Goal: Task Accomplishment & Management: Manage account settings

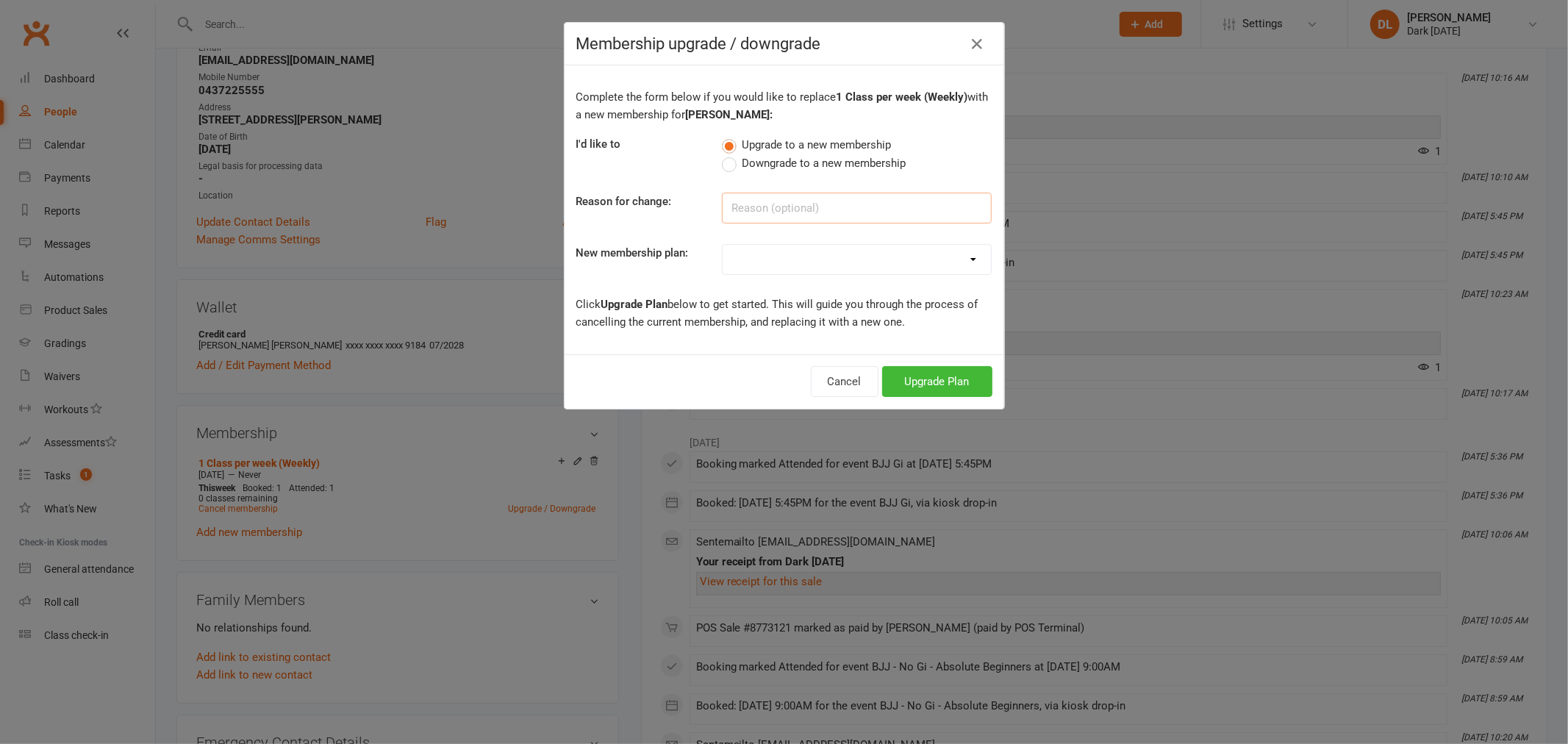
click at [775, 196] on input at bounding box center [856, 208] width 270 height 31
type input "Upgrade"
click at [804, 217] on input "Upgrade" at bounding box center [856, 208] width 270 height 31
click at [825, 259] on select "Redzone Knife Defence Workshop Casual Membership Casual Membership - Other Club…" at bounding box center [856, 259] width 268 height 30
click at [790, 261] on select "Redzone Knife Defence Workshop Casual Membership Casual Membership - Other Club…" at bounding box center [856, 259] width 268 height 30
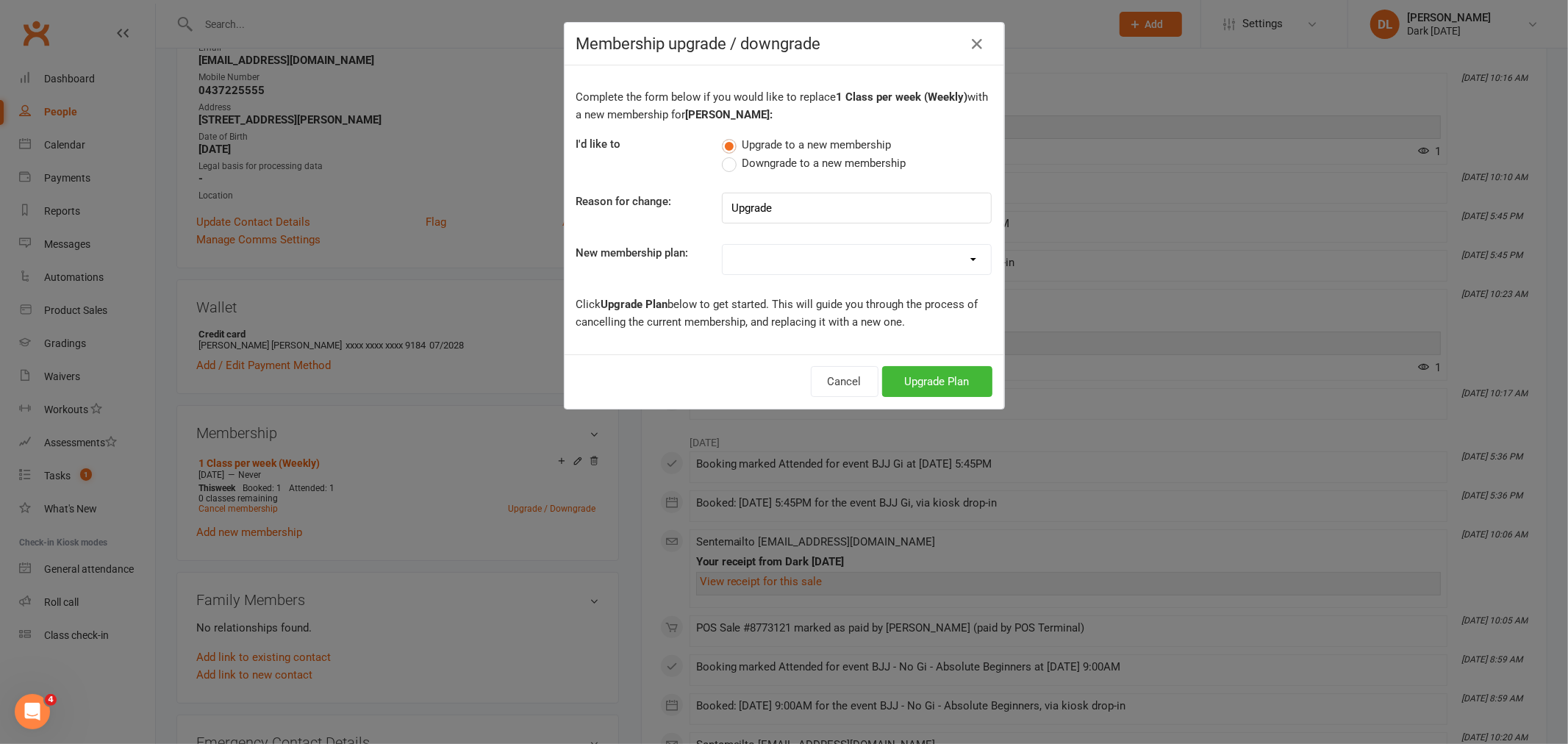
select select "24"
click at [722, 245] on select "Redzone Knife Defence Workshop Casual Membership Casual Membership - Other Club…" at bounding box center [856, 259] width 268 height 30
click at [928, 382] on button "Upgrade Plan" at bounding box center [937, 381] width 110 height 31
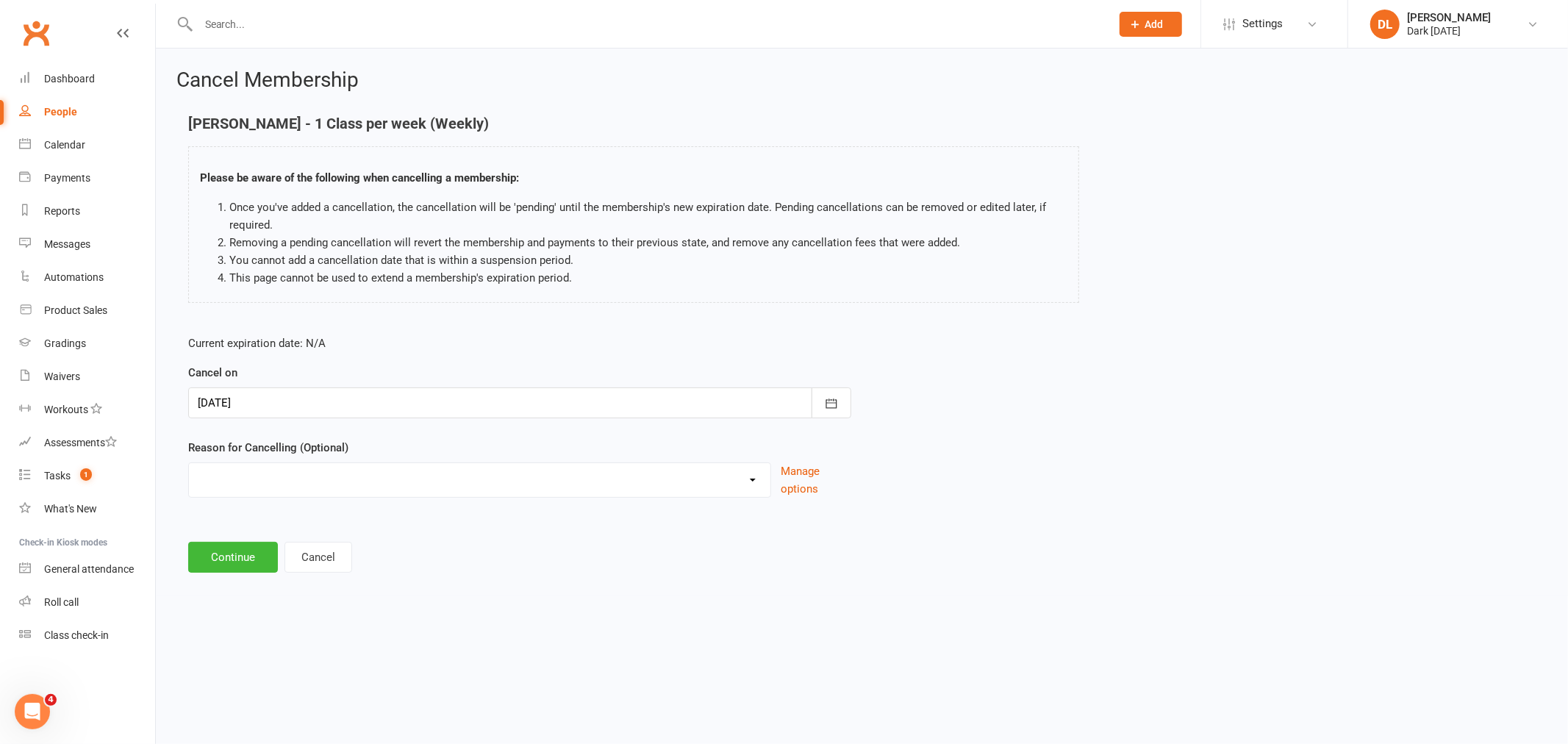
click at [373, 476] on select "Holiday Injury Other reason" at bounding box center [479, 477] width 581 height 30
select select "2"
click at [189, 463] on select "Holiday Injury Other reason" at bounding box center [479, 477] width 581 height 30
click at [276, 554] on input at bounding box center [519, 557] width 663 height 31
type input "upgrade"
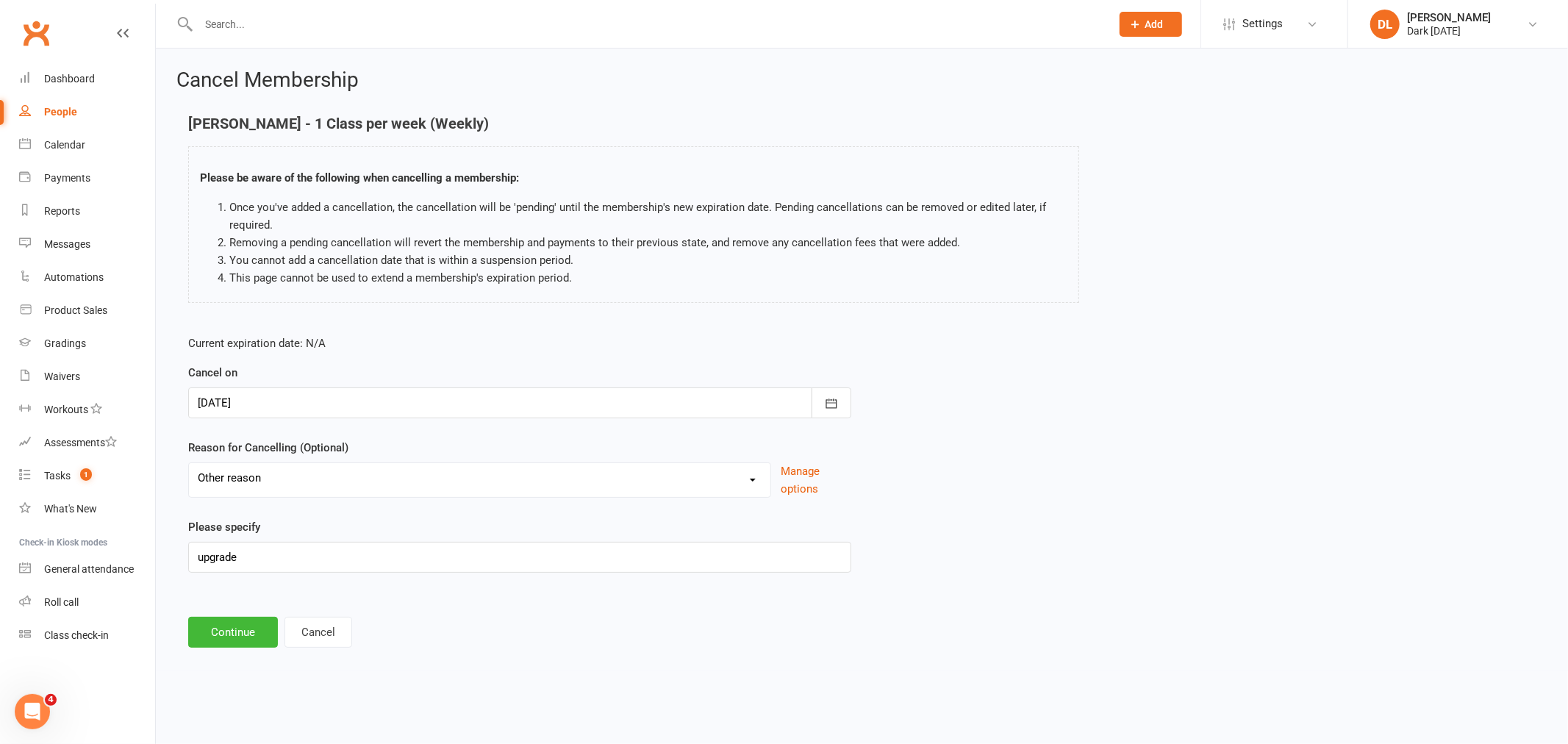
click at [272, 596] on main "[PERSON_NAME] - 1 Class per week (Weekly) Please be aware of the following when…" at bounding box center [862, 381] width 1371 height 532
click at [244, 624] on button "Continue" at bounding box center [233, 632] width 89 height 31
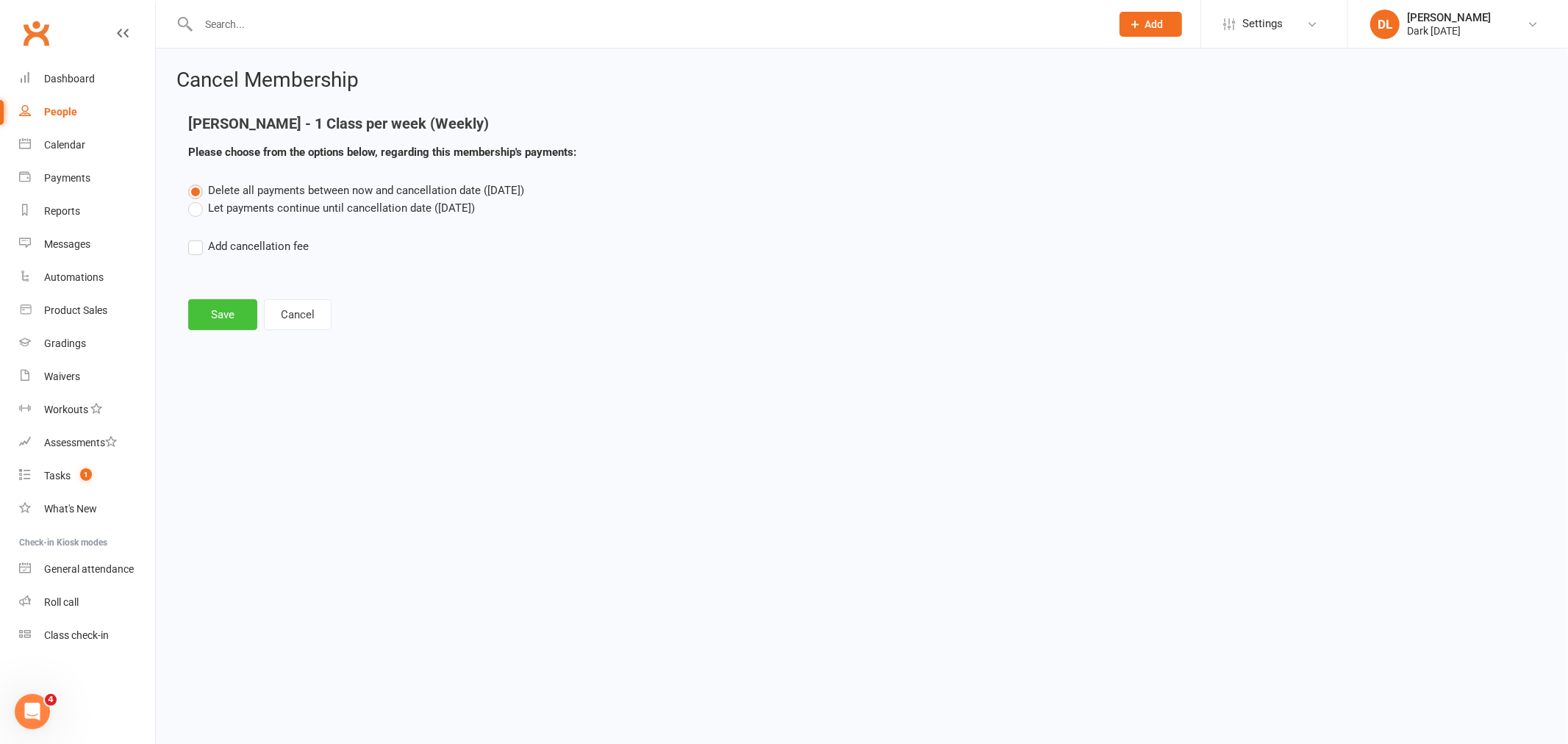
click at [208, 317] on button "Save" at bounding box center [222, 314] width 69 height 31
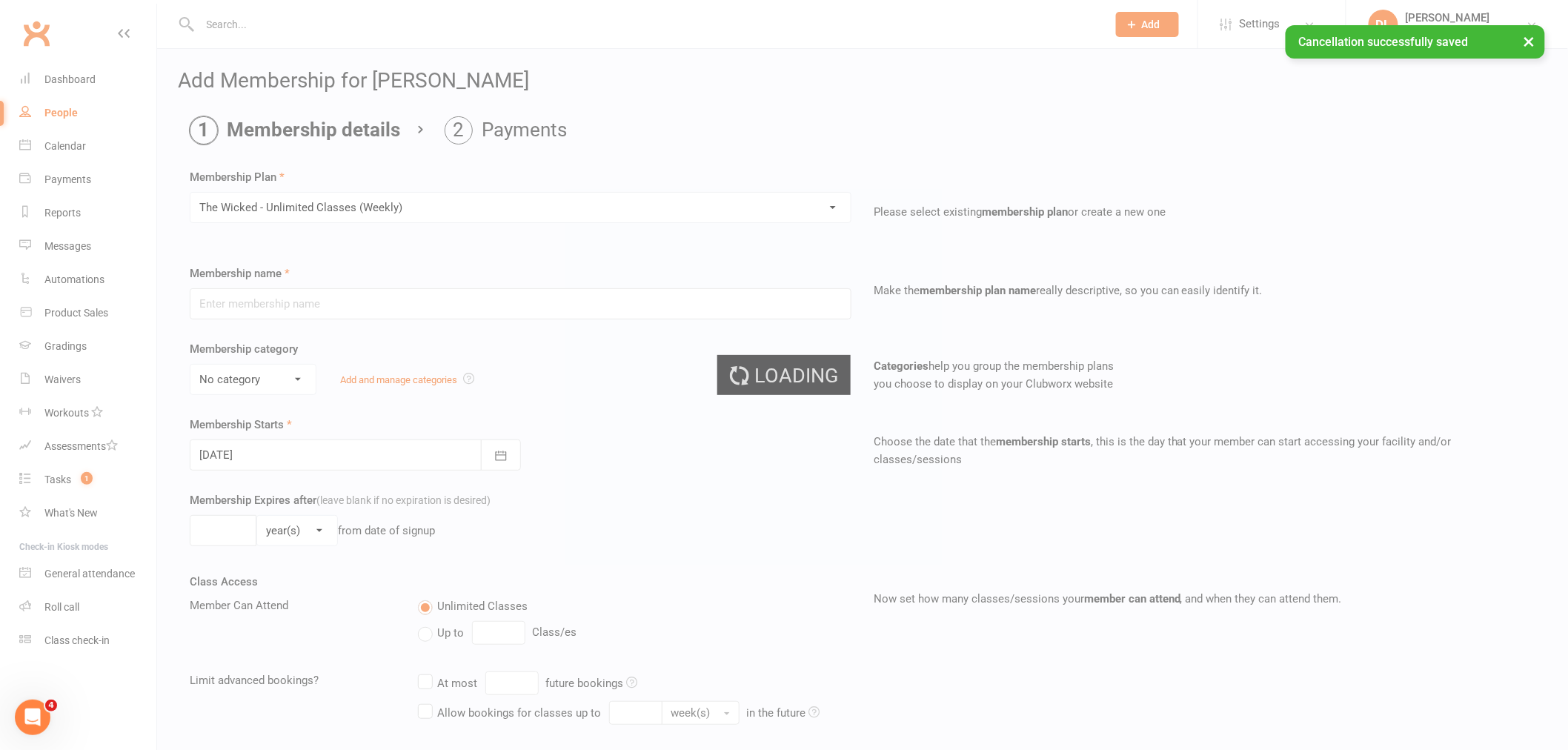
type input "The Wicked - Unlimited Classes (Weekly)"
select select "1"
type input "0"
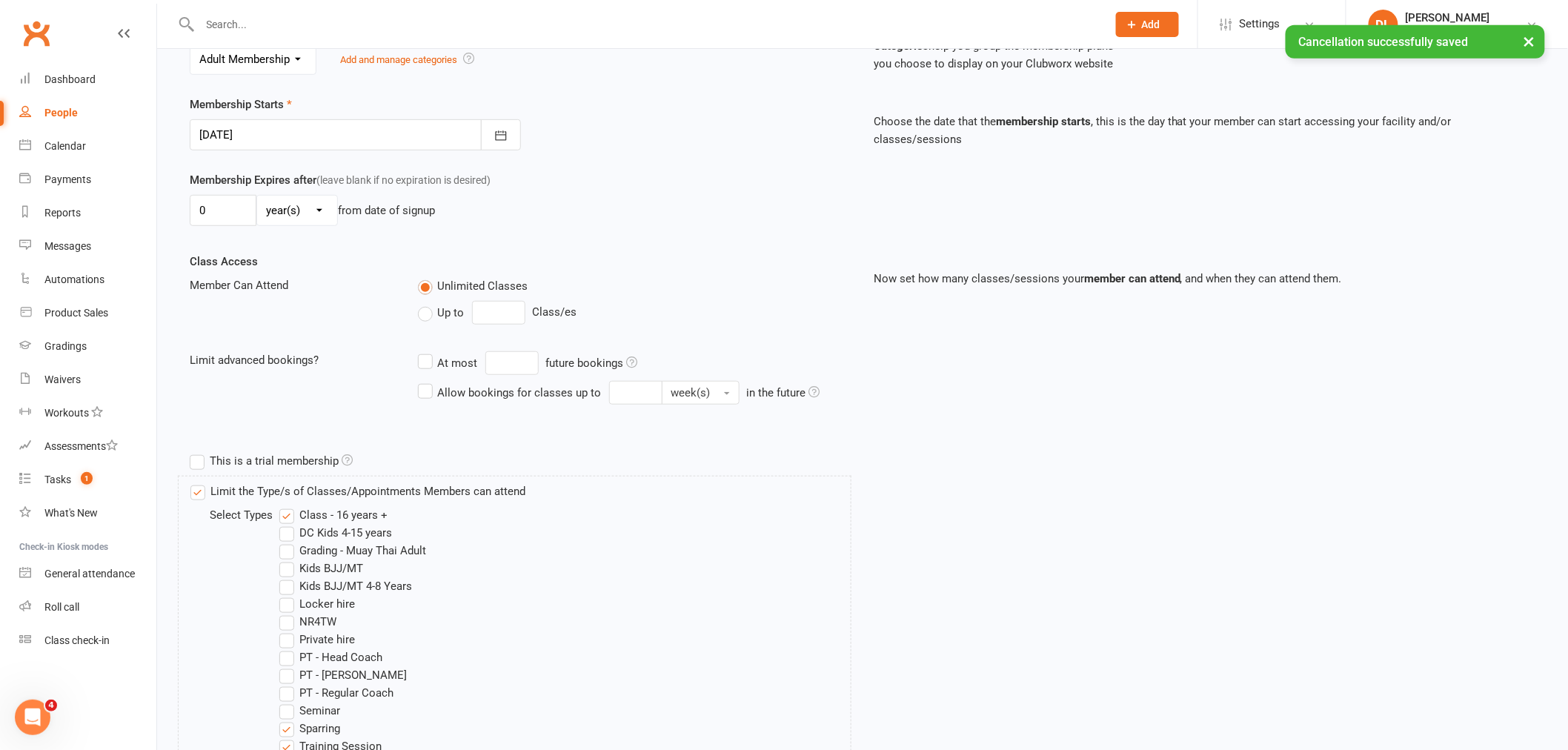
scroll to position [619, 0]
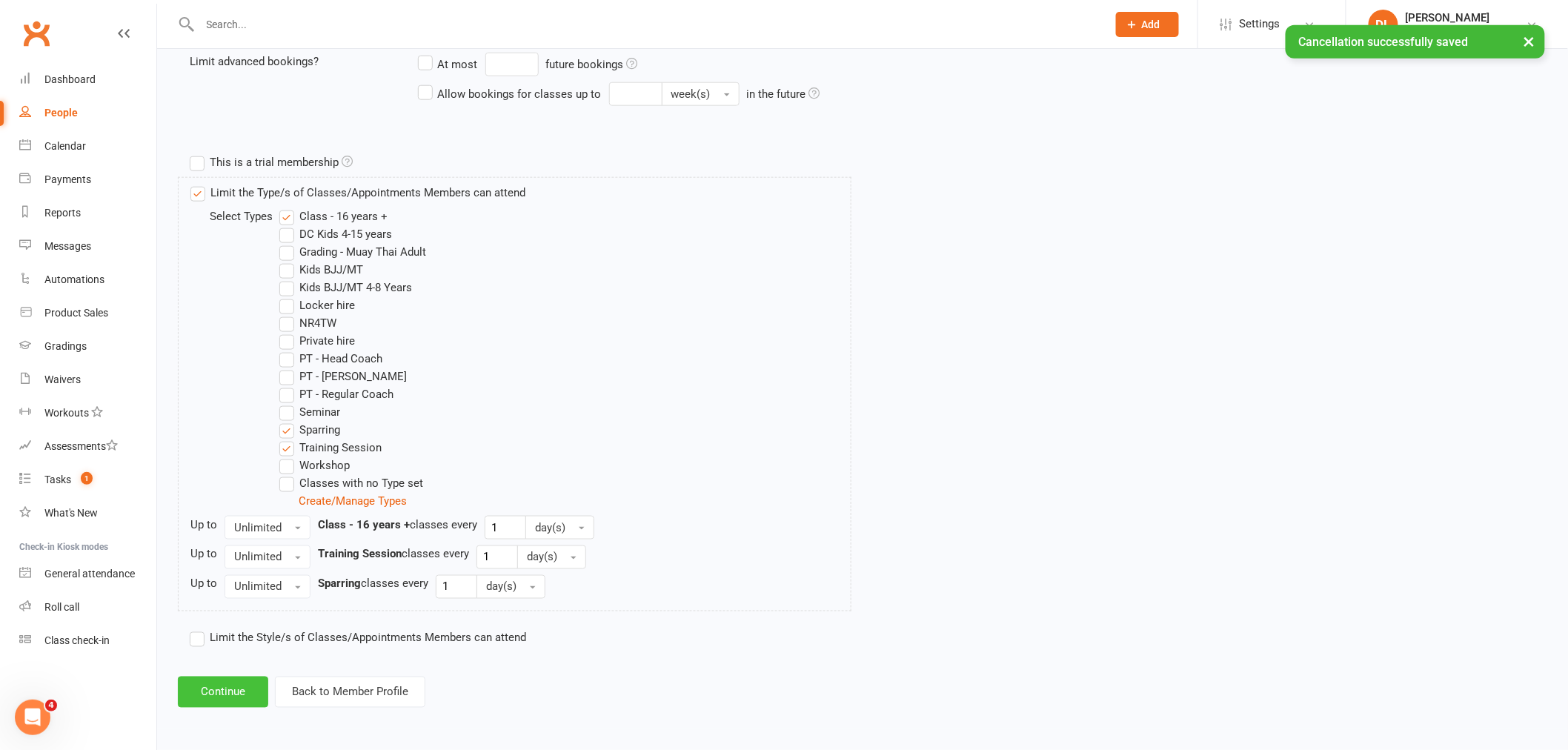
click at [202, 691] on button "Continue" at bounding box center [223, 692] width 90 height 31
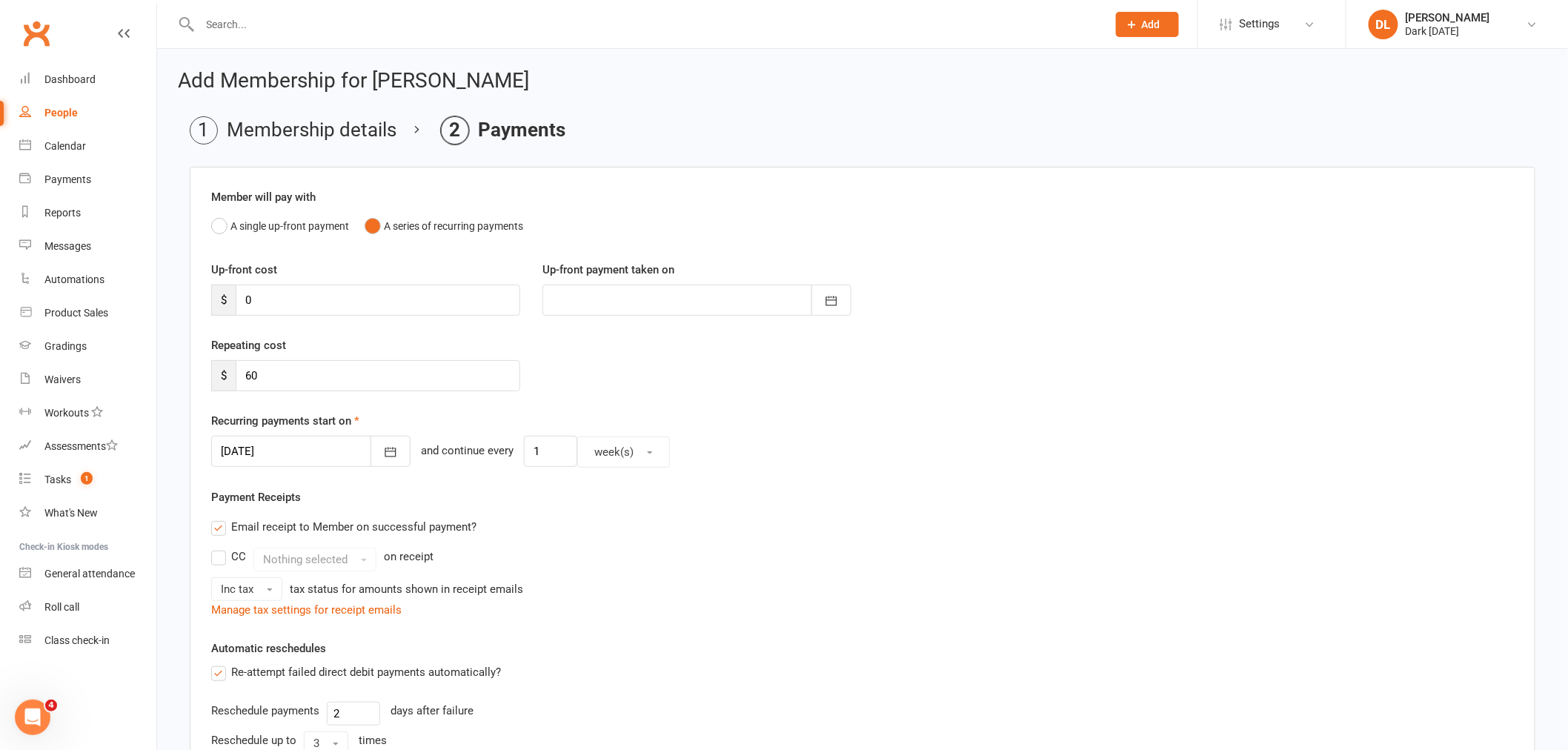
scroll to position [328, 0]
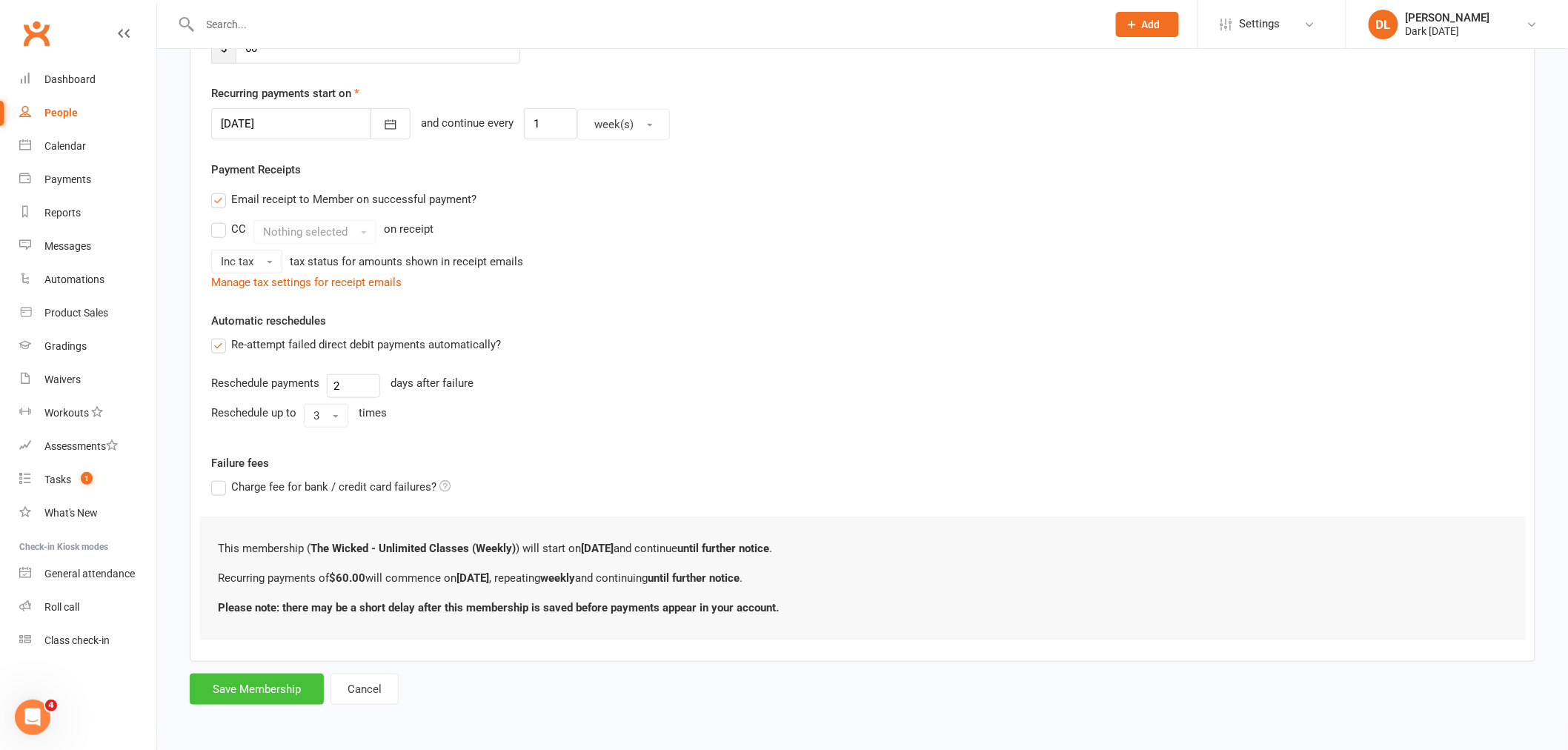
click at [267, 697] on button "Save Membership" at bounding box center [257, 689] width 134 height 31
